Goal: Task Accomplishment & Management: Manage account settings

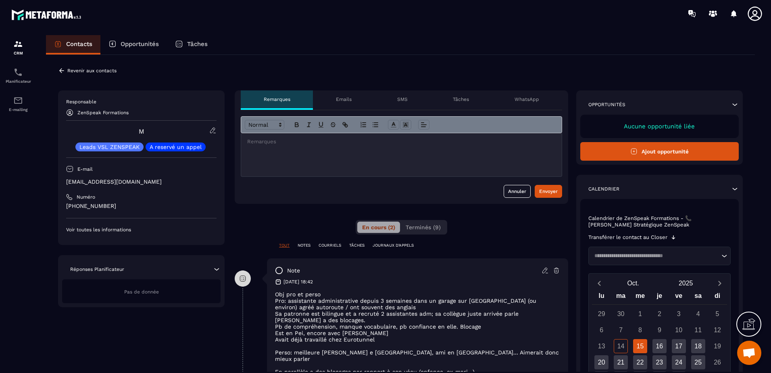
click at [62, 69] on icon at bounding box center [61, 70] width 7 height 7
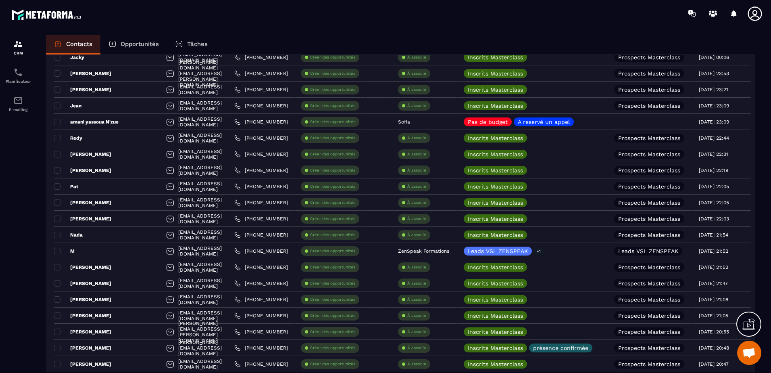
scroll to position [766, 0]
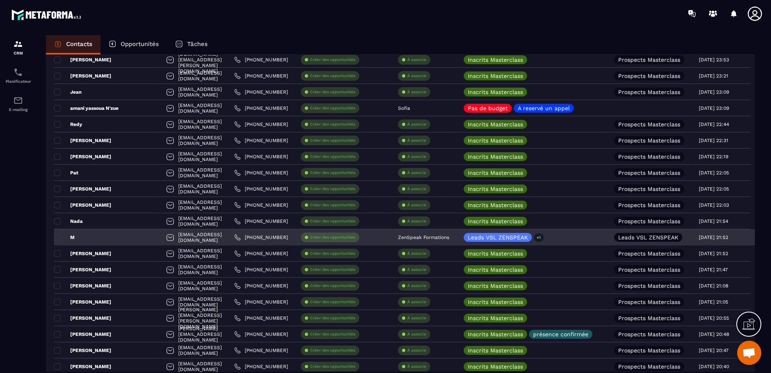
click at [424, 237] on p "ZenSpeak Formations" at bounding box center [423, 237] width 51 height 6
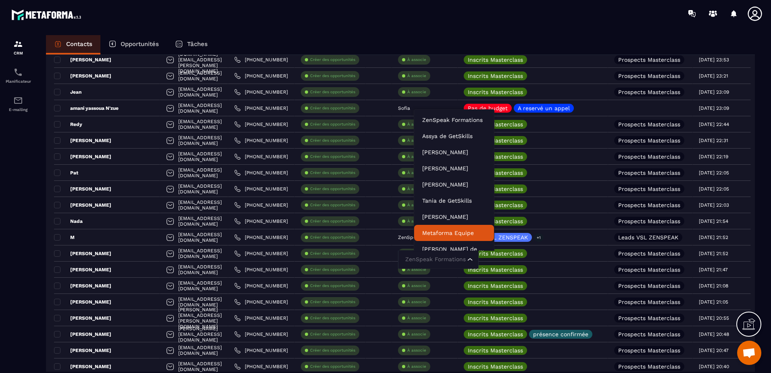
scroll to position [6, 0]
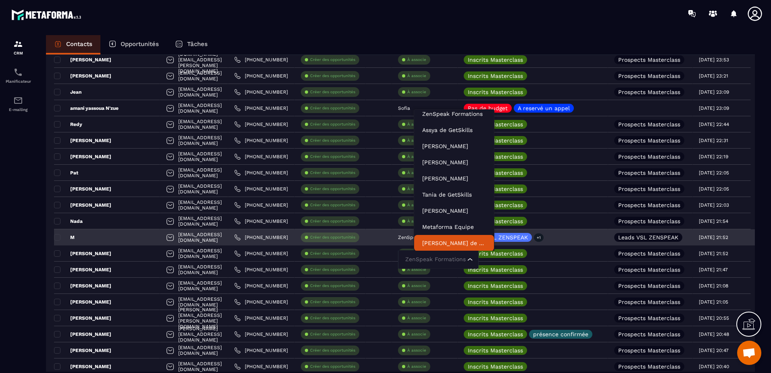
click at [430, 258] on input "Search for option" at bounding box center [434, 259] width 62 height 9
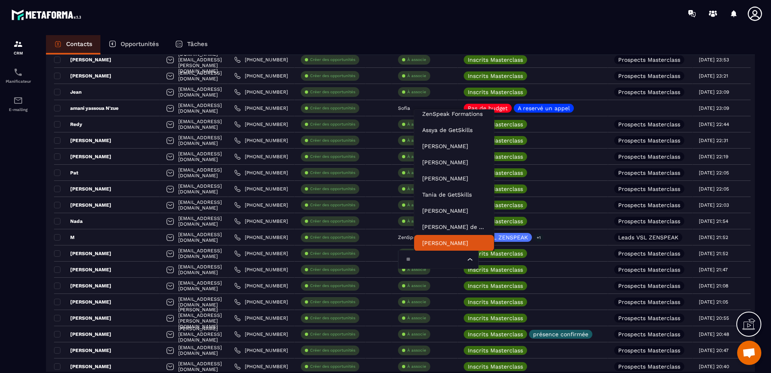
type input "***"
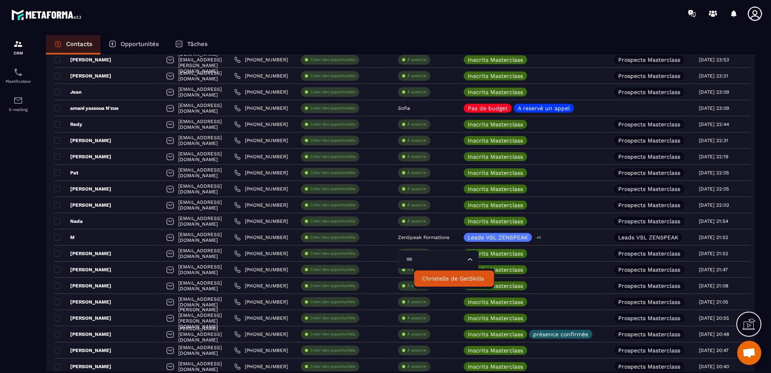
click at [445, 277] on p "Christelle de GetSkills" at bounding box center [454, 278] width 64 height 8
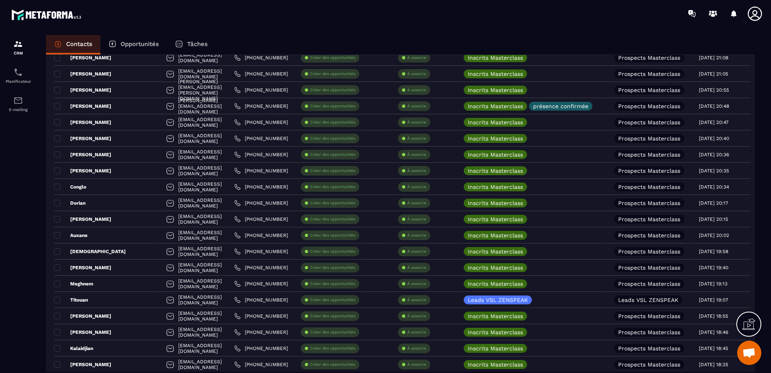
scroll to position [1008, 0]
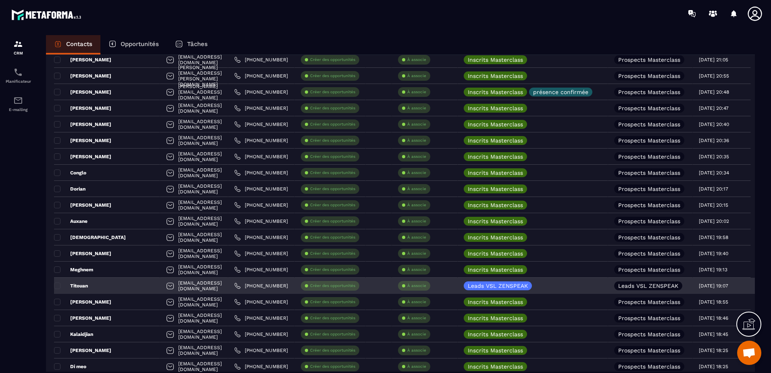
click at [424, 284] on p "À associe" at bounding box center [416, 286] width 19 height 6
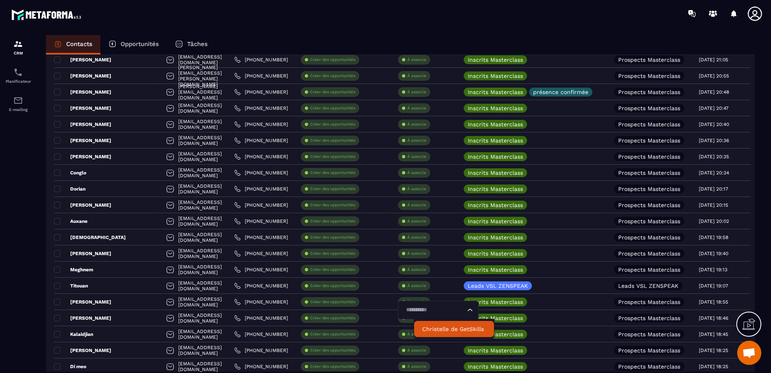
click at [433, 327] on p "Christelle de GetSkills" at bounding box center [454, 329] width 64 height 8
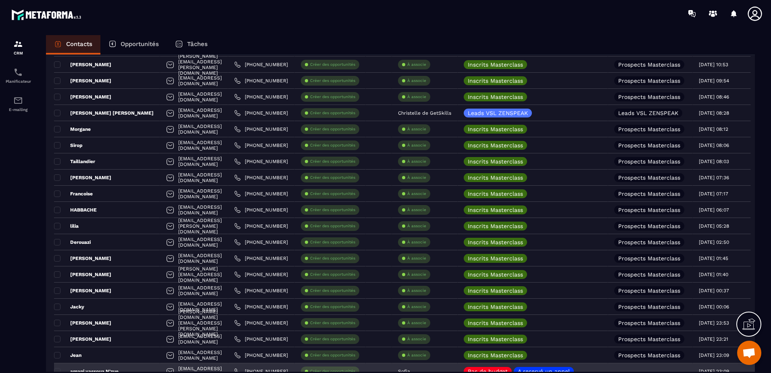
scroll to position [484, 0]
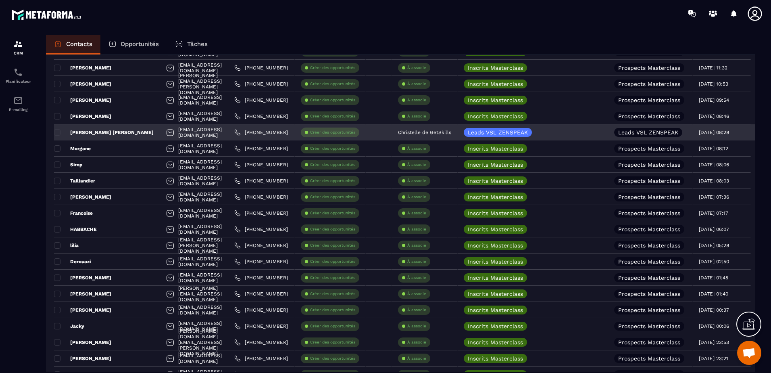
click at [114, 131] on div "[PERSON_NAME] [PERSON_NAME]" at bounding box center [107, 132] width 106 height 16
